Goal: Information Seeking & Learning: Learn about a topic

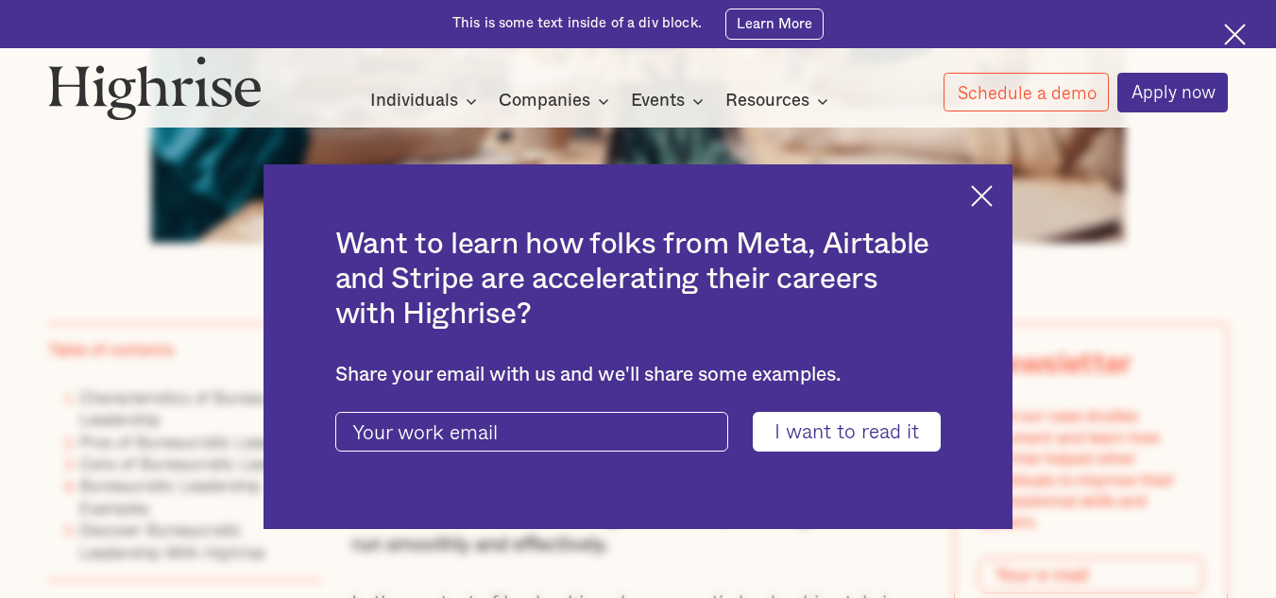
scroll to position [1048, 0]
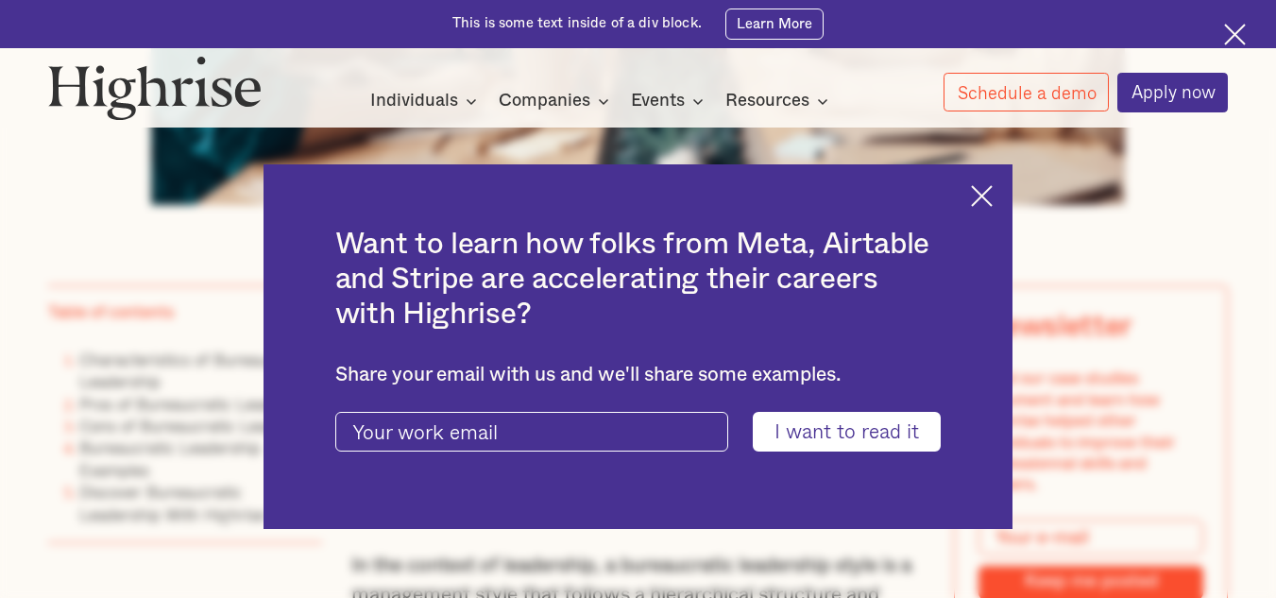
click at [1239, 39] on img at bounding box center [1235, 35] width 22 height 22
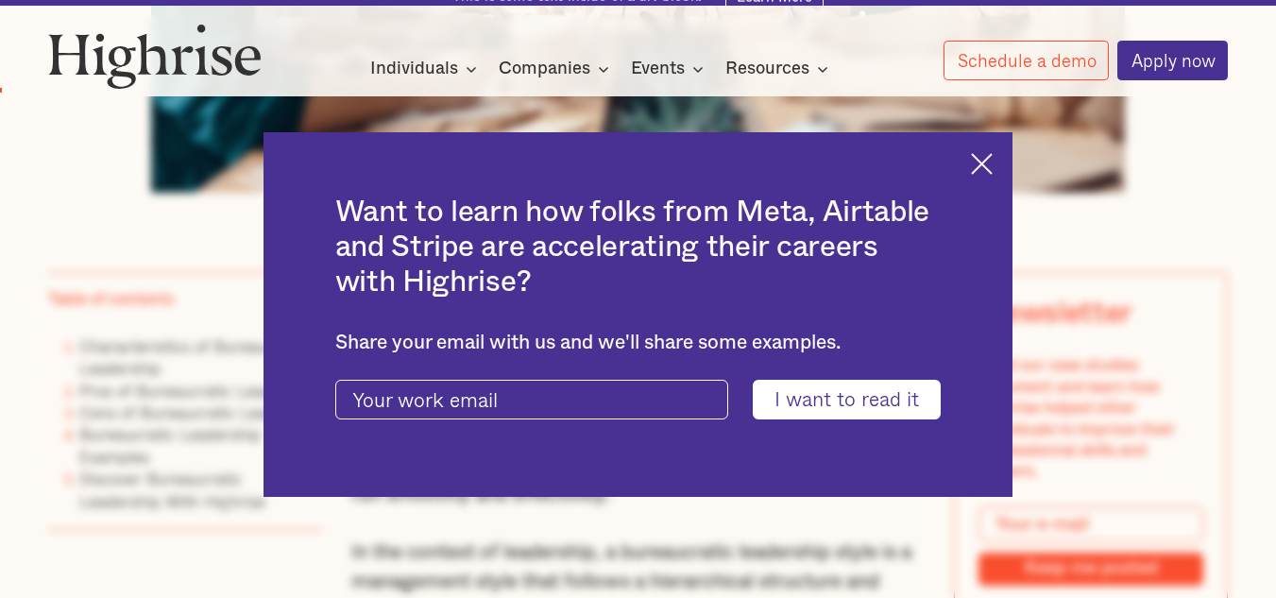
scroll to position [1000, 0]
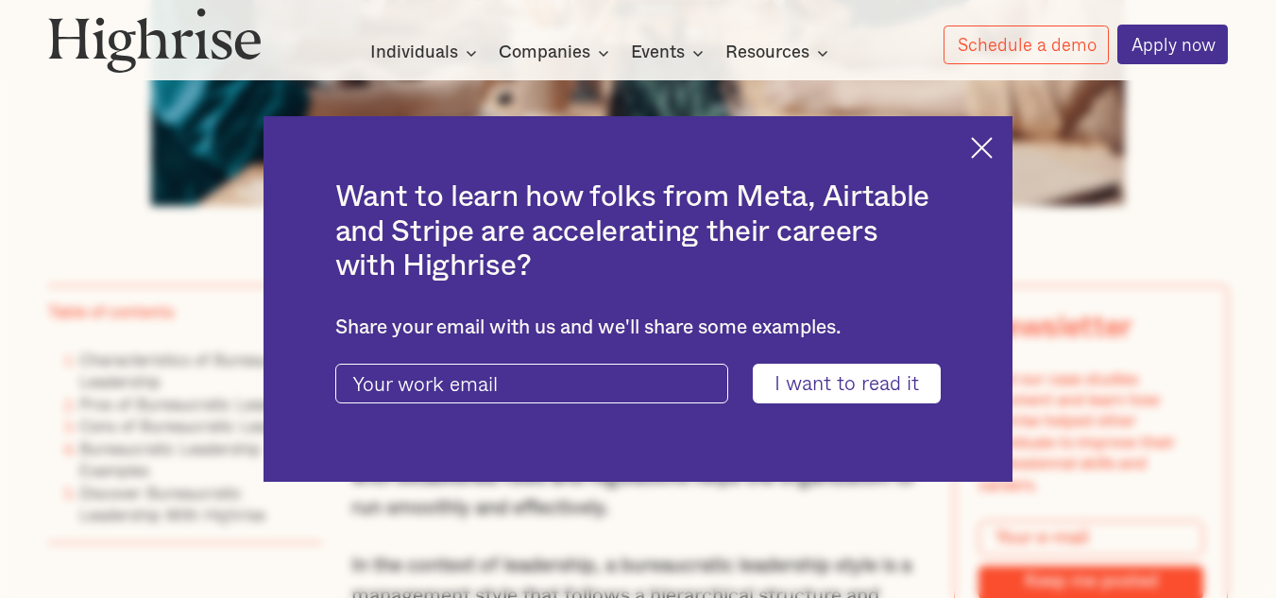
click at [986, 142] on img at bounding box center [982, 148] width 22 height 22
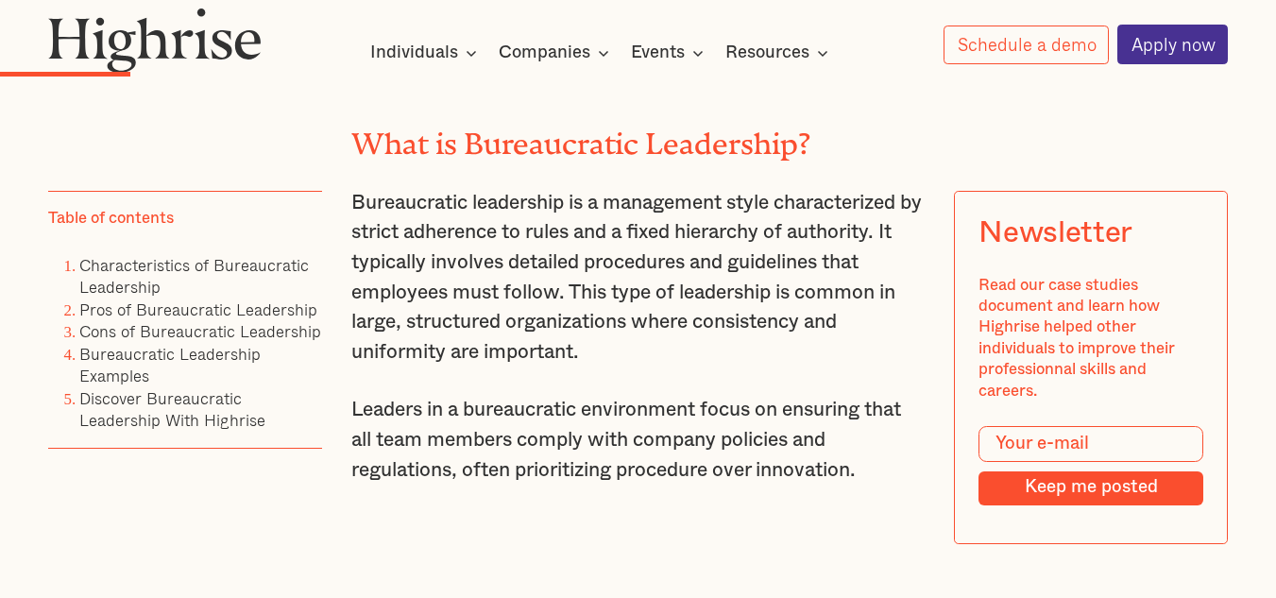
scroll to position [2362, 0]
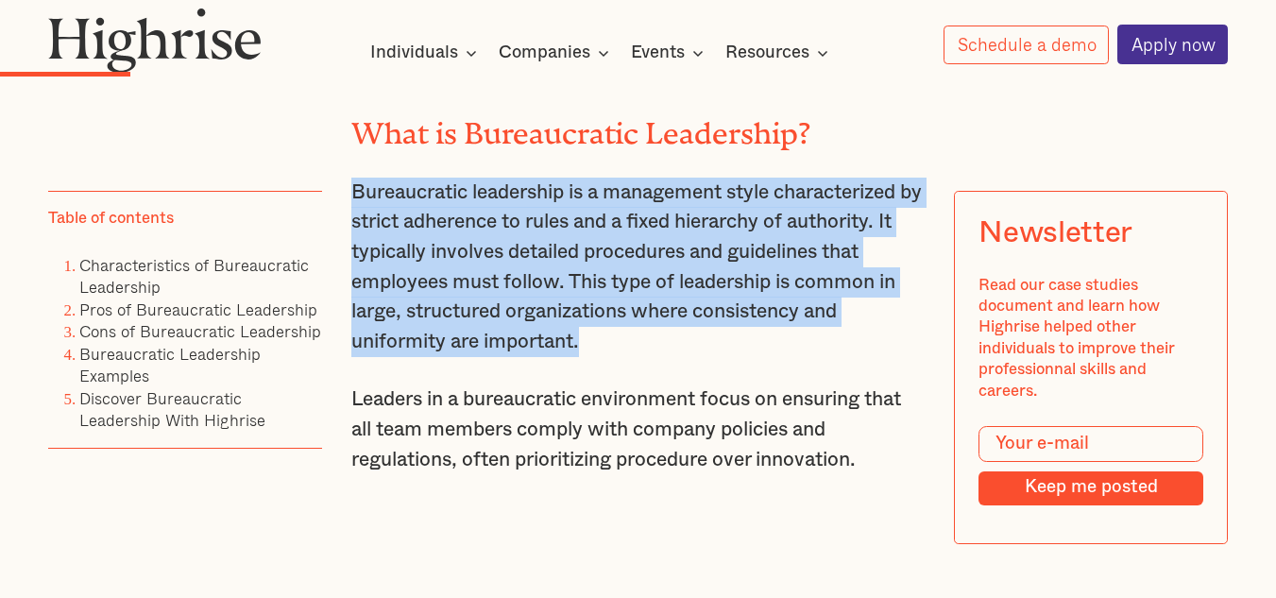
drag, startPoint x: 349, startPoint y: 208, endPoint x: 592, endPoint y: 365, distance: 289.4
click at [592, 357] on p "Bureaucratic leadership is a management style characterized by strict adherence…" at bounding box center [637, 267] width 573 height 179
copy p "Bureaucratic leadership is a management style characterized by strict adherence…"
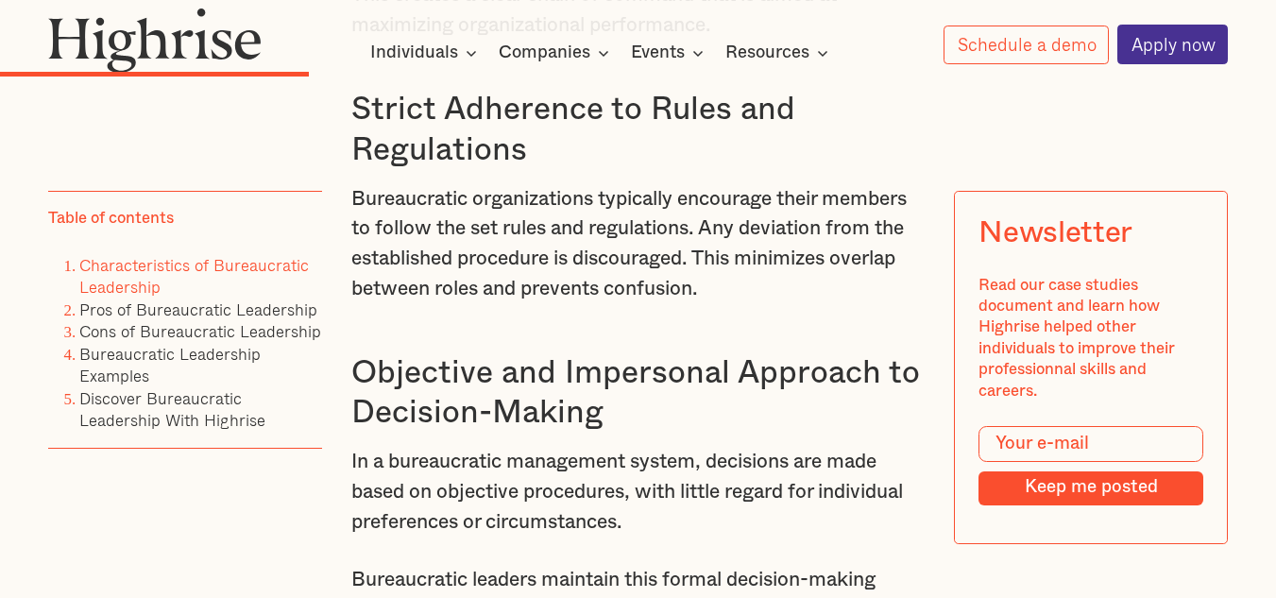
scroll to position [4153, 0]
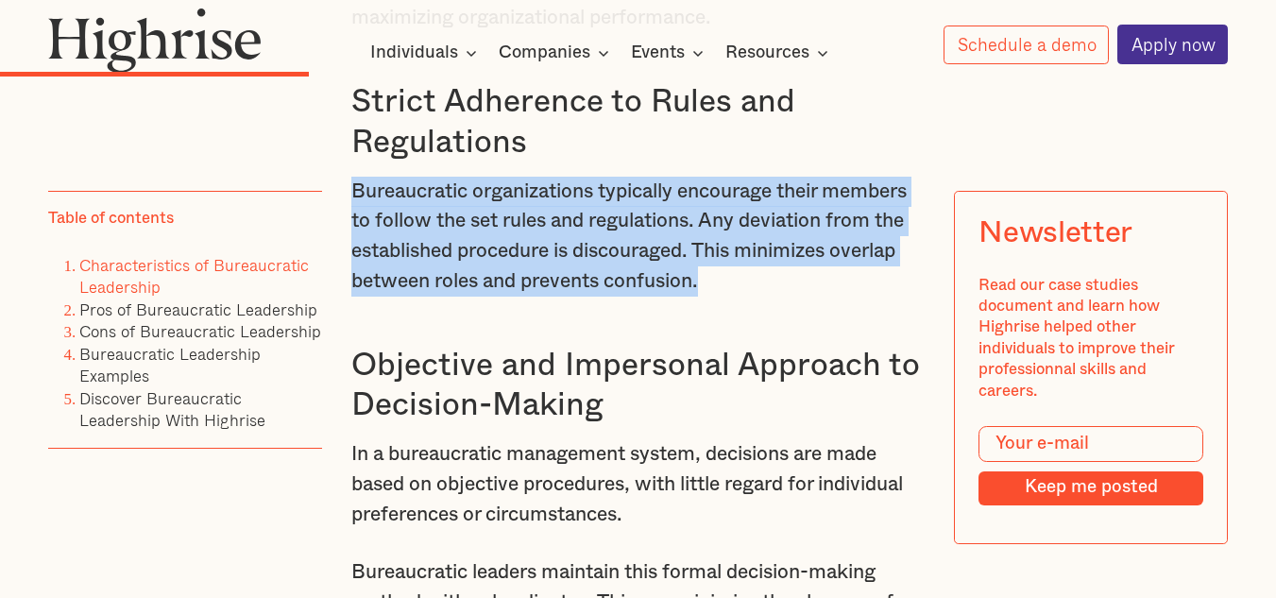
drag, startPoint x: 349, startPoint y: 222, endPoint x: 715, endPoint y: 318, distance: 377.9
click at [715, 297] on p "Bureaucratic organizations typically encourage their members to follow the set …" at bounding box center [637, 237] width 573 height 120
copy p "Bureaucratic organizations typically encourage their members to follow the set …"
